Goal: Task Accomplishment & Management: Use online tool/utility

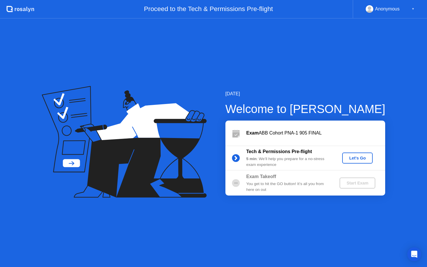
click at [364, 156] on div "Let's Go" at bounding box center [357, 158] width 26 height 5
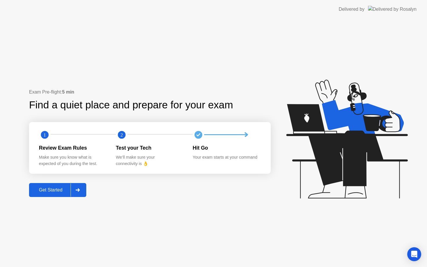
click at [56, 191] on div "Get Started" at bounding box center [51, 189] width 40 height 5
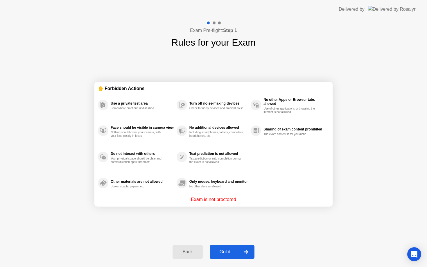
click at [229, 249] on div "Got it" at bounding box center [224, 251] width 27 height 5
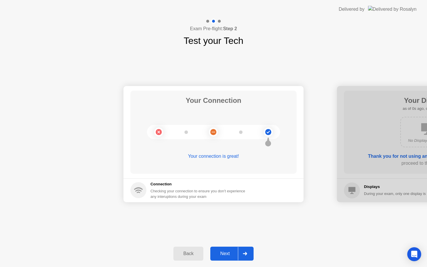
click at [229, 249] on button "Next" at bounding box center [231, 253] width 43 height 14
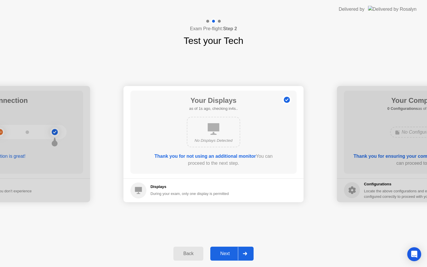
click at [229, 249] on button "Next" at bounding box center [231, 253] width 43 height 14
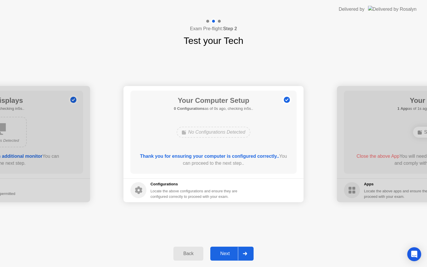
click at [229, 249] on button "Next" at bounding box center [231, 253] width 43 height 14
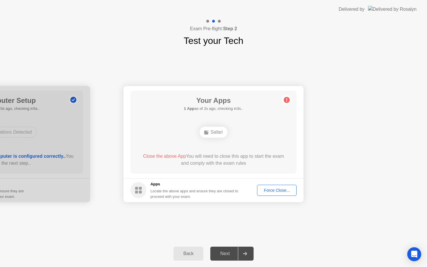
click at [270, 191] on div "Force Close..." at bounding box center [276, 190] width 35 height 5
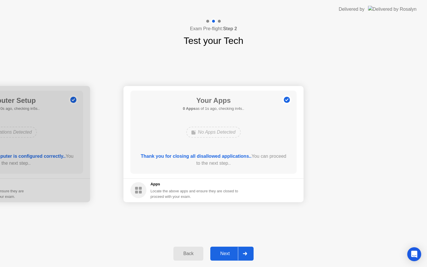
click at [226, 251] on div "Next" at bounding box center [225, 253] width 26 height 5
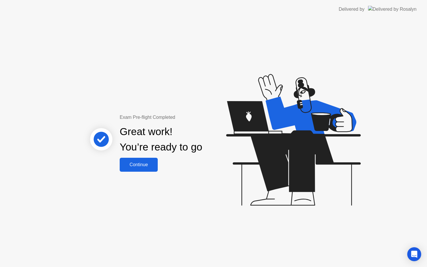
click at [141, 164] on div "Continue" at bounding box center [138, 164] width 35 height 5
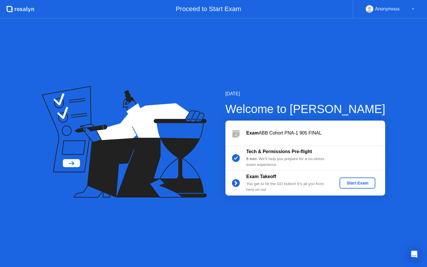
click at [366, 184] on div "Start Exam" at bounding box center [357, 182] width 31 height 5
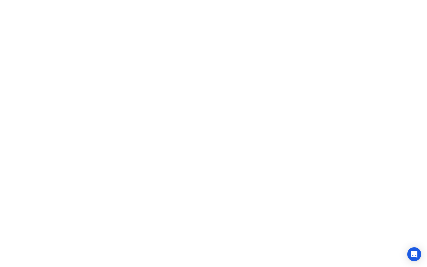
click iframe
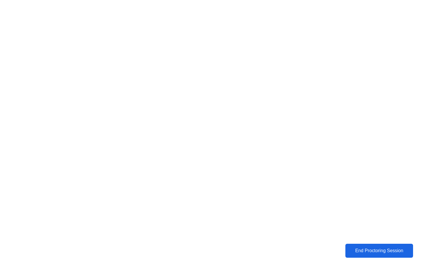
click at [369, 248] on div "End Proctoring Session" at bounding box center [379, 250] width 64 height 5
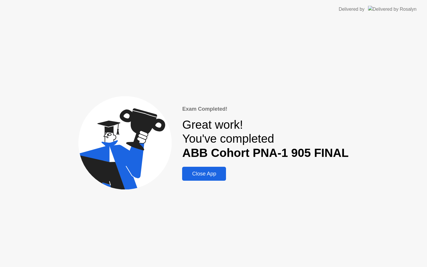
click at [219, 174] on div "Close App" at bounding box center [204, 174] width 40 height 6
